Goal: Information Seeking & Learning: Find specific fact

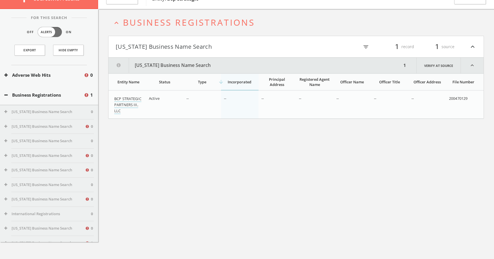
scroll to position [12, 0]
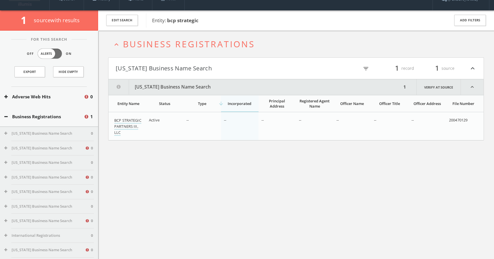
click at [473, 67] on icon "expand_less" at bounding box center [473, 68] width 8 height 10
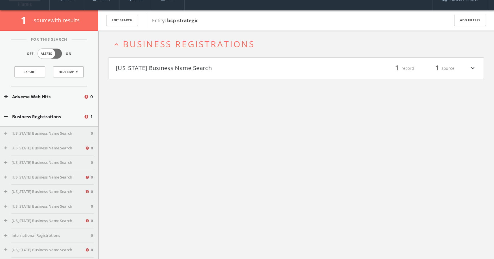
click at [194, 20] on b "bcp strategic" at bounding box center [182, 20] width 31 height 7
click at [119, 18] on button "Edit Search" at bounding box center [122, 20] width 32 height 11
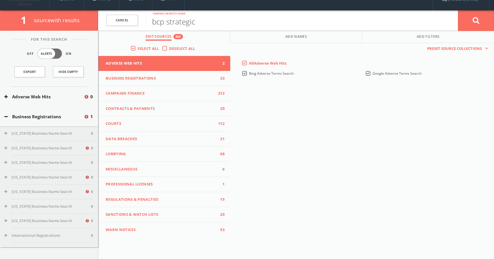
scroll to position [0, 0]
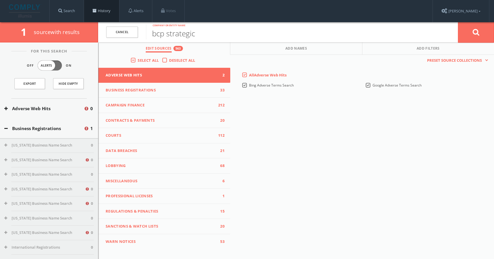
click at [116, 12] on link "History" at bounding box center [101, 11] width 35 height 22
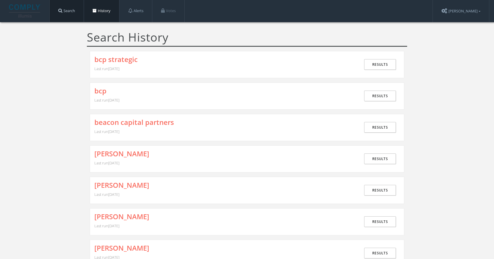
click at [75, 12] on link "Search" at bounding box center [67, 11] width 34 height 22
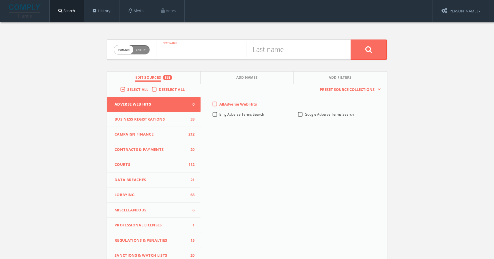
click at [193, 50] on input "text" at bounding box center [201, 49] width 90 height 15
type input "s"
type input "[PERSON_NAME]"
click at [219, 105] on label "All Adverse Web Hits" at bounding box center [238, 105] width 38 height 6
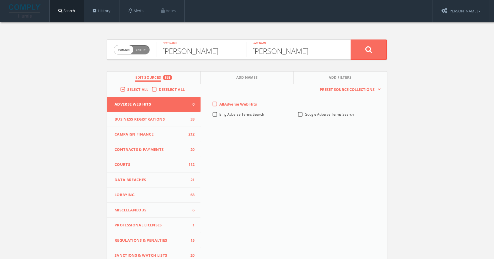
click at [0, 0] on Hits-all-0 "All Adverse Web Hits" at bounding box center [0, 0] width 0 height 0
click at [368, 48] on icon at bounding box center [368, 49] width 7 height 7
